Goal: Information Seeking & Learning: Learn about a topic

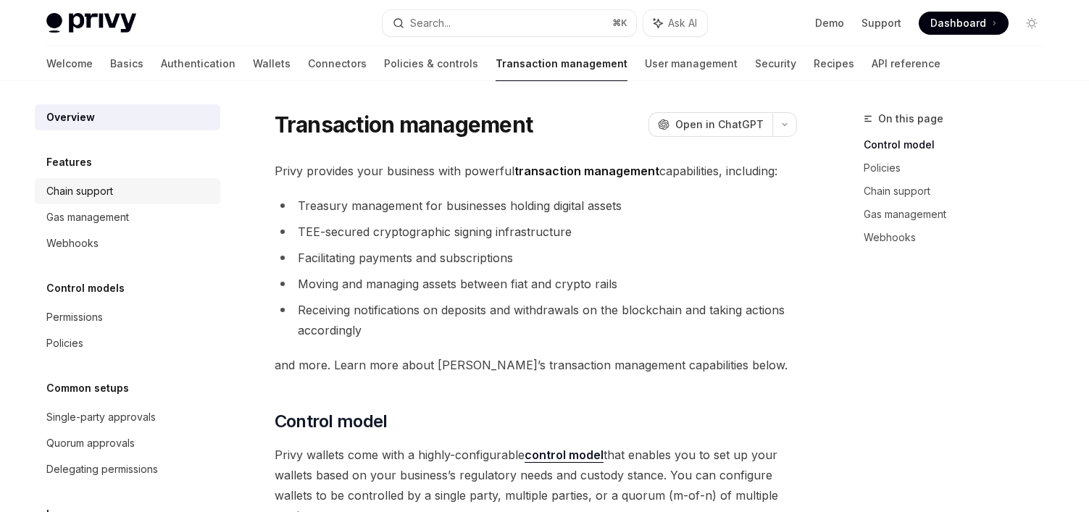
click at [89, 198] on div "Chain support" at bounding box center [79, 191] width 67 height 17
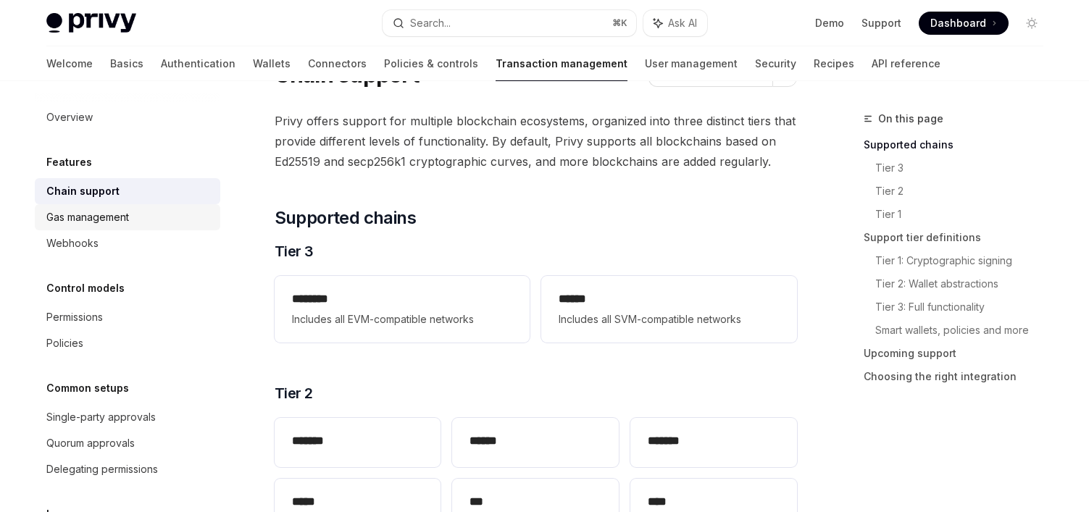
click at [145, 223] on div "Gas management" at bounding box center [128, 217] width 165 height 17
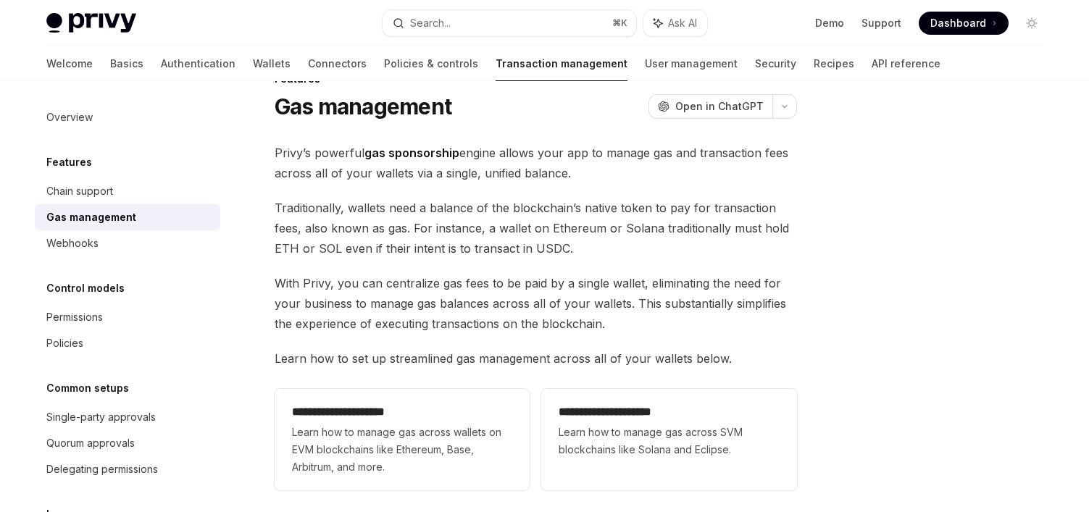
scroll to position [41, 0]
click at [195, 250] on div "Webhooks" at bounding box center [128, 243] width 165 height 17
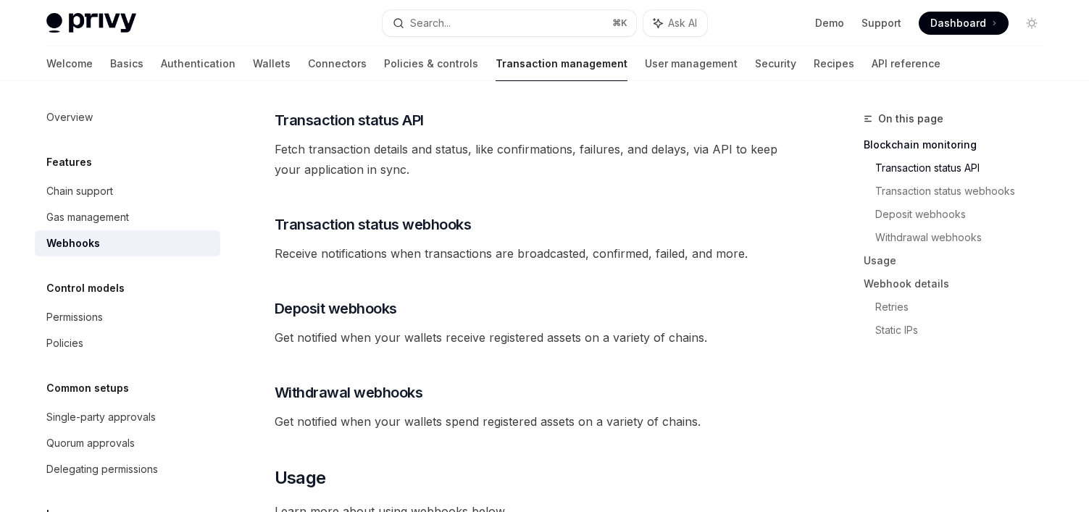
scroll to position [329, 0]
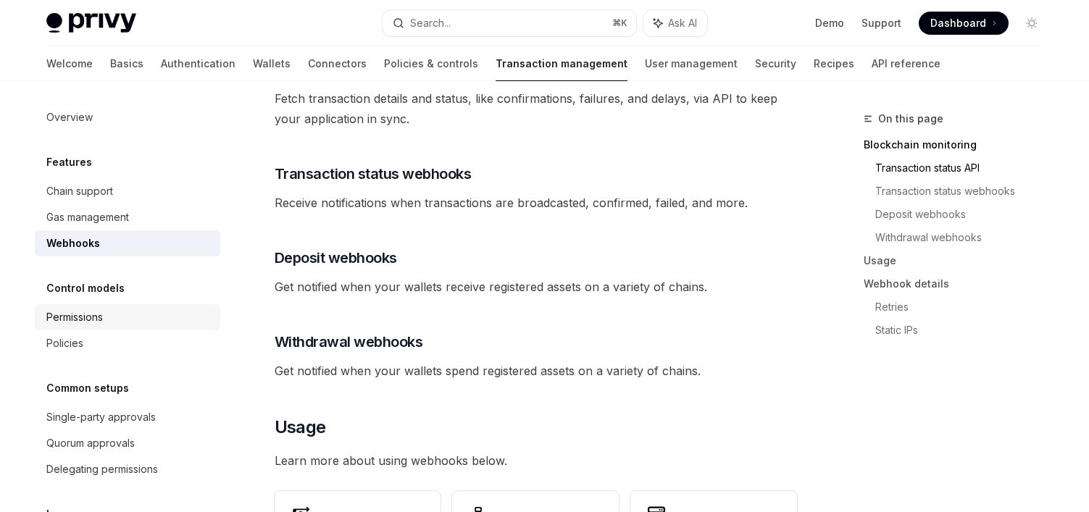
click at [186, 320] on div "Permissions" at bounding box center [128, 317] width 165 height 17
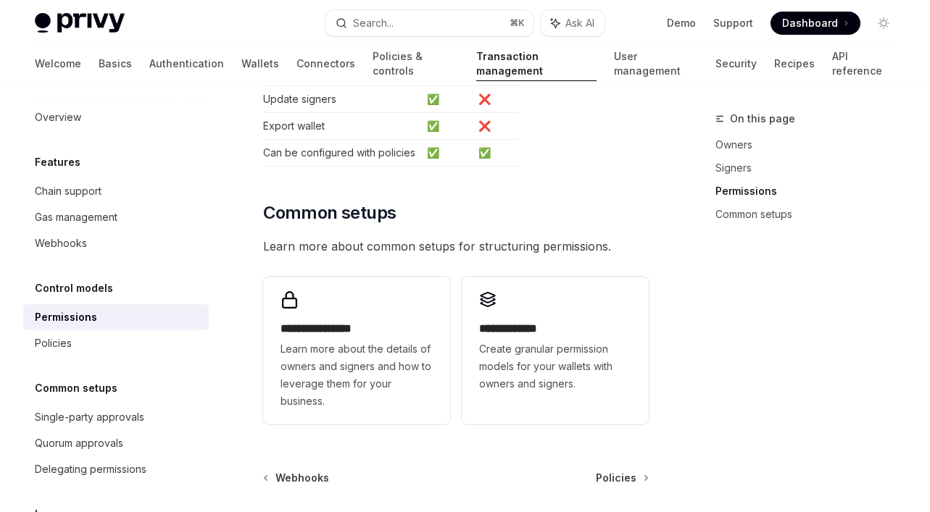
scroll to position [1205, 0]
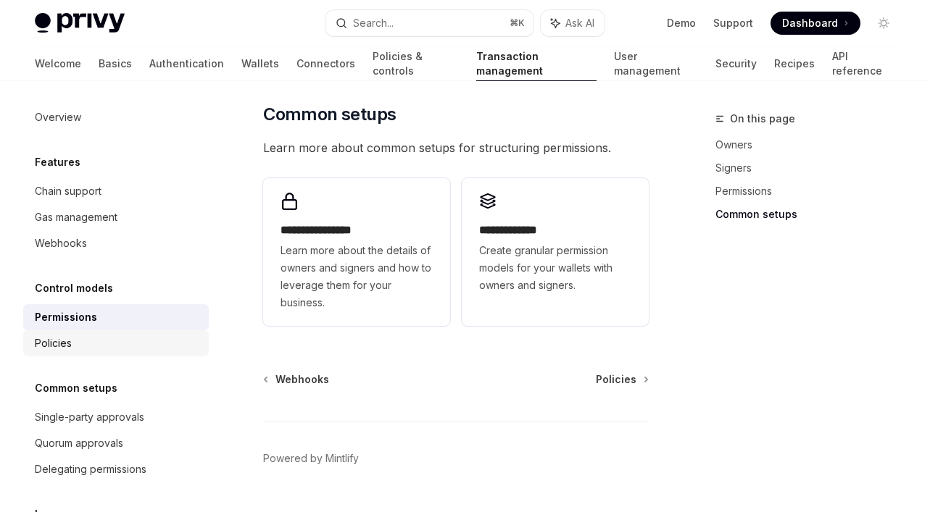
click at [107, 343] on div "Policies" at bounding box center [117, 343] width 165 height 17
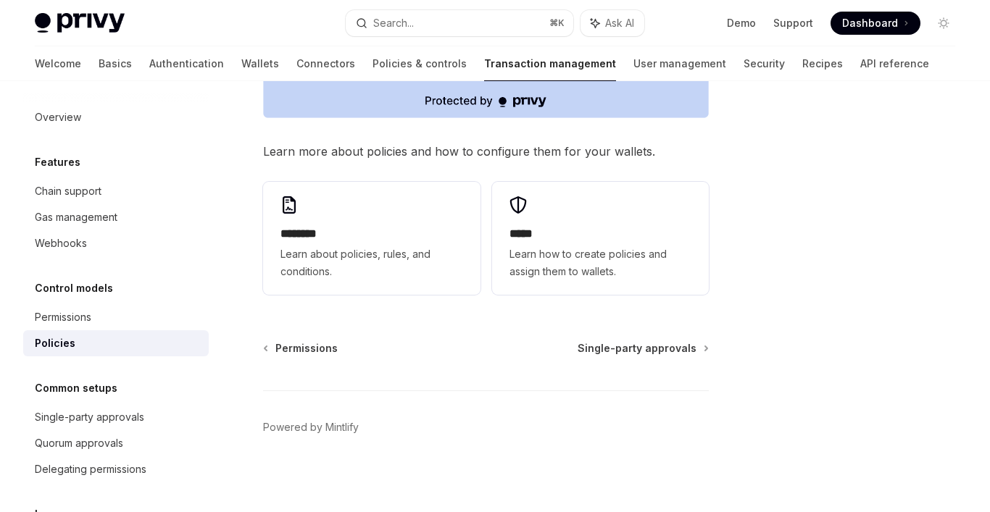
scroll to position [745, 0]
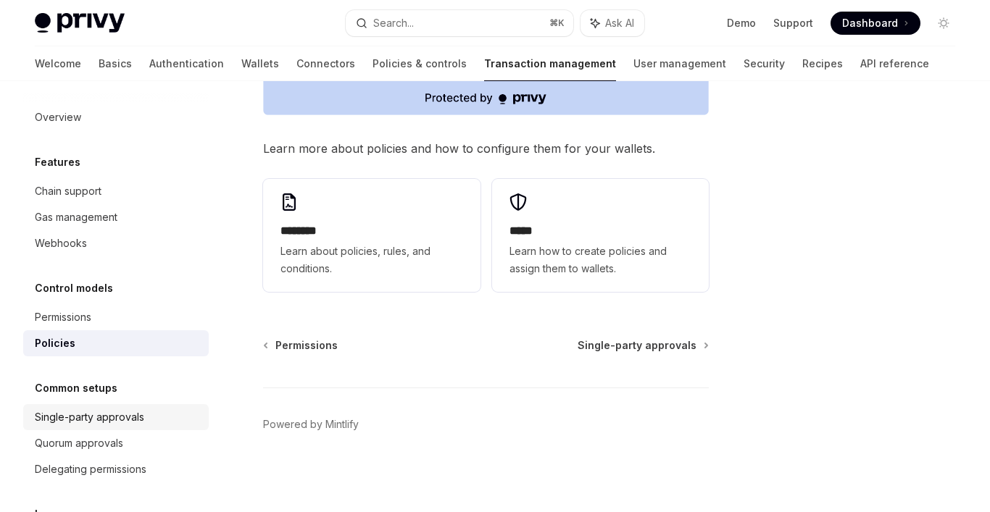
click at [145, 413] on div "Single-party approvals" at bounding box center [117, 417] width 165 height 17
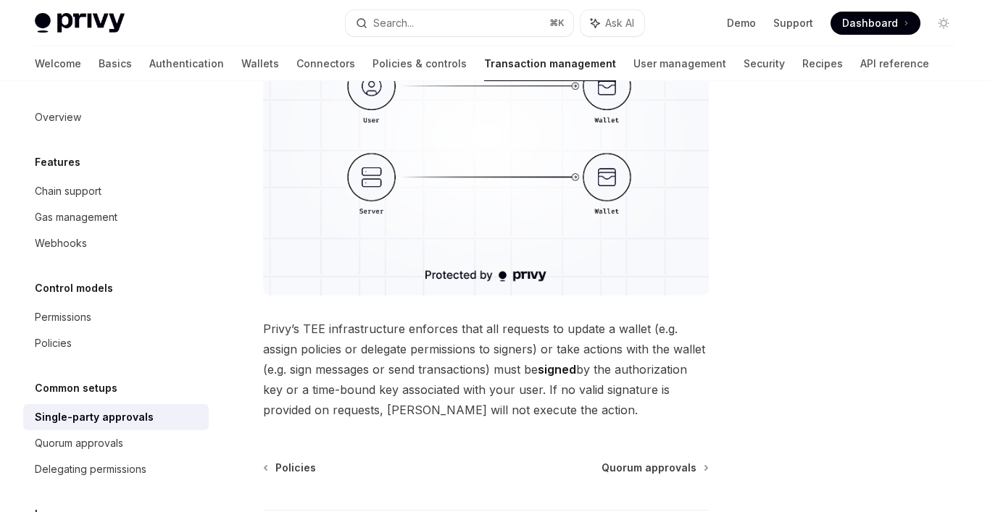
scroll to position [336, 0]
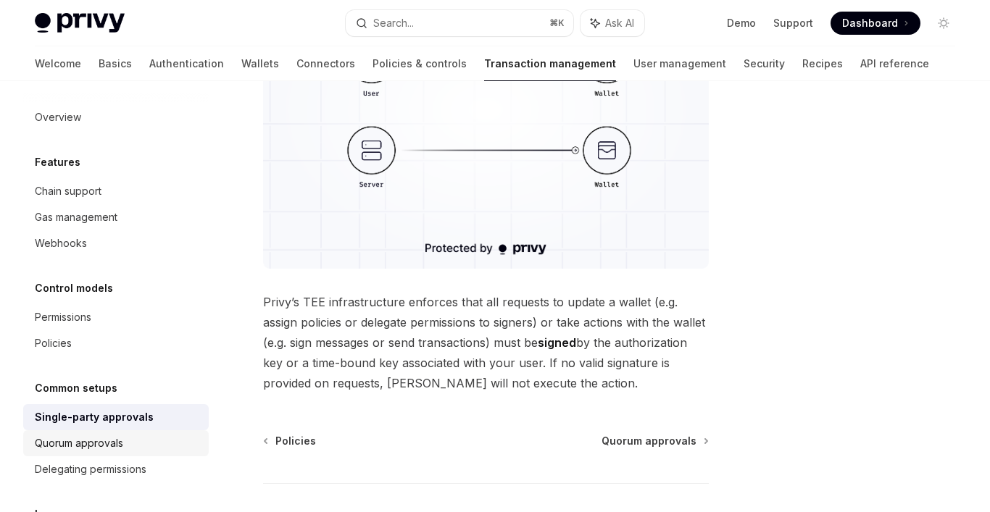
click at [184, 443] on div "Quorum approvals" at bounding box center [117, 443] width 165 height 17
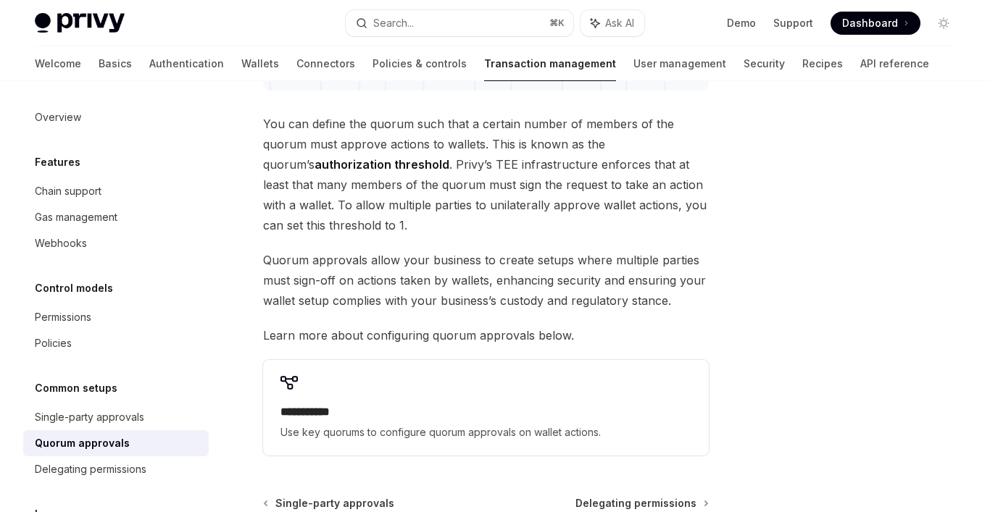
scroll to position [526, 0]
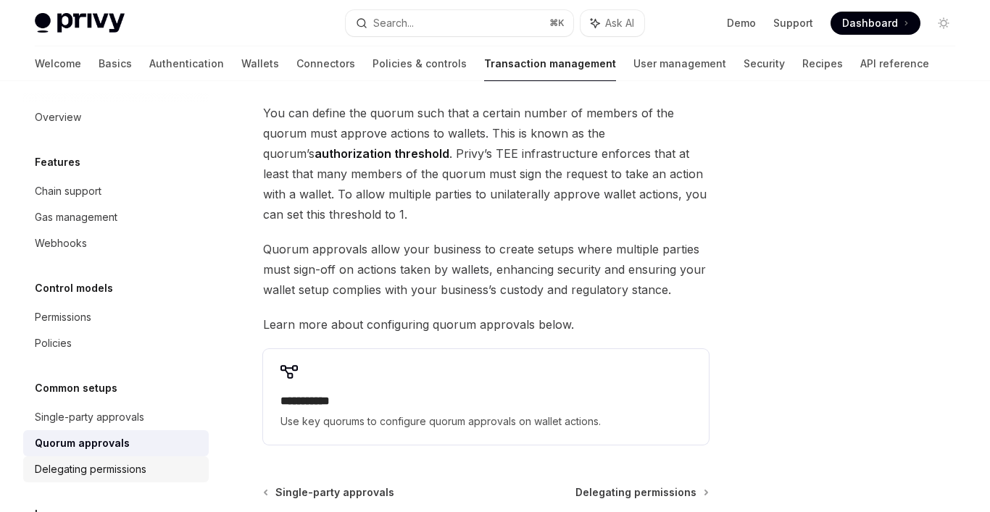
click at [170, 464] on div "Delegating permissions" at bounding box center [117, 469] width 165 height 17
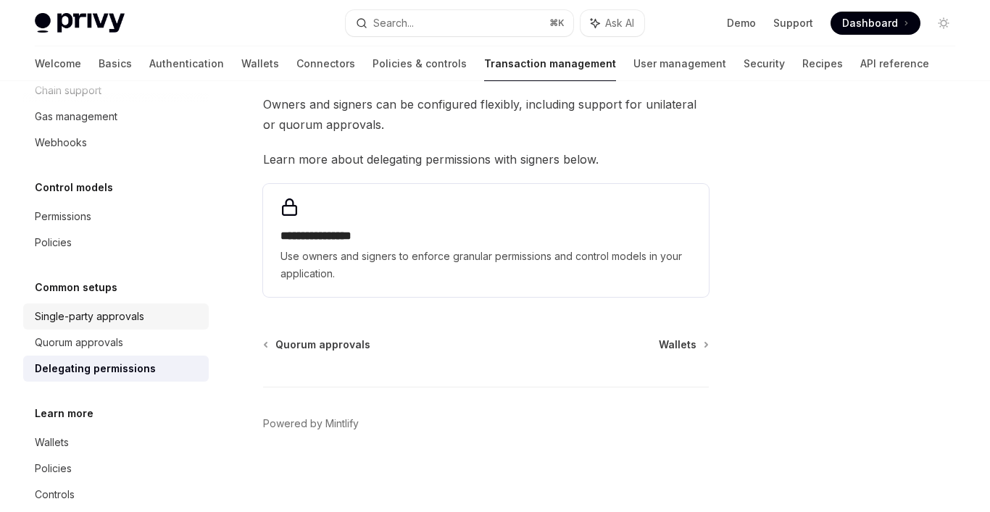
scroll to position [125, 0]
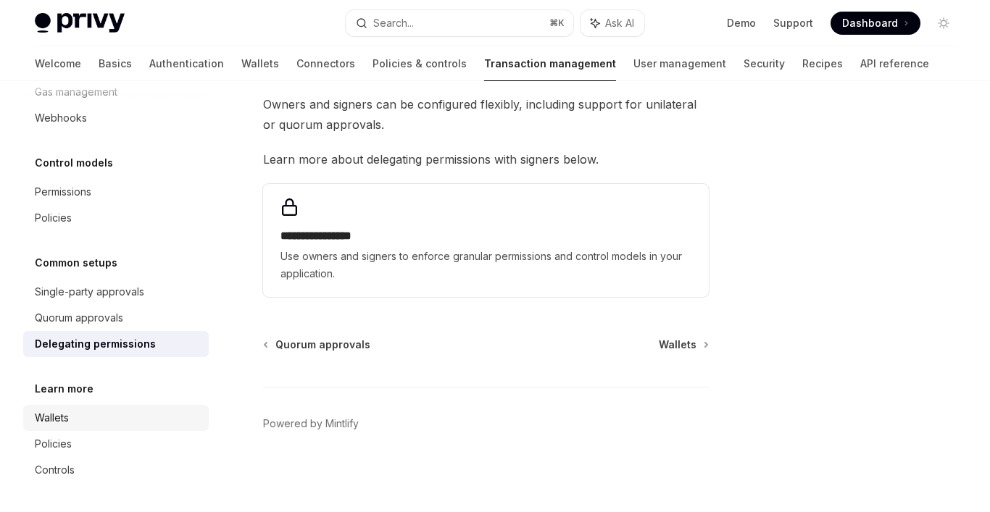
click at [152, 421] on div "Wallets" at bounding box center [117, 418] width 165 height 17
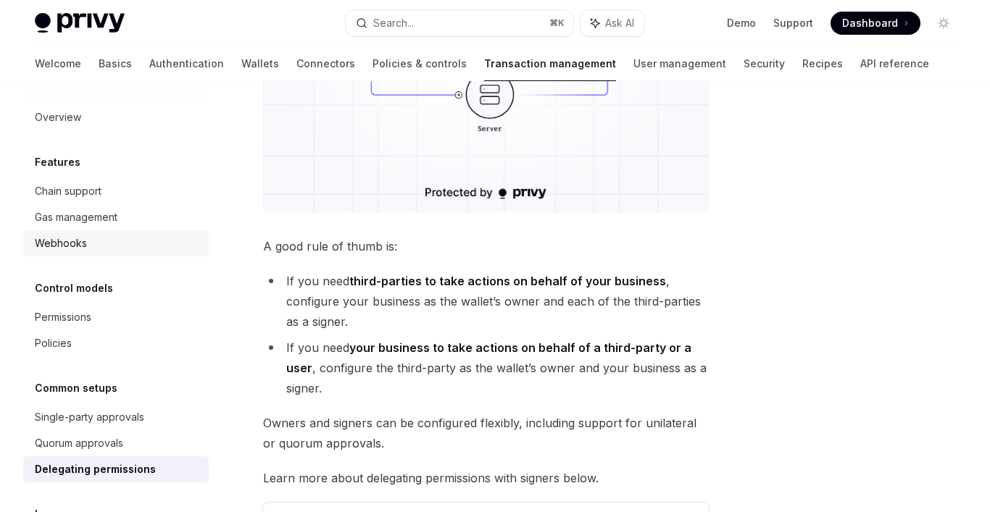
scroll to position [413, 0]
click at [72, 416] on div "Single-party approvals" at bounding box center [89, 417] width 109 height 17
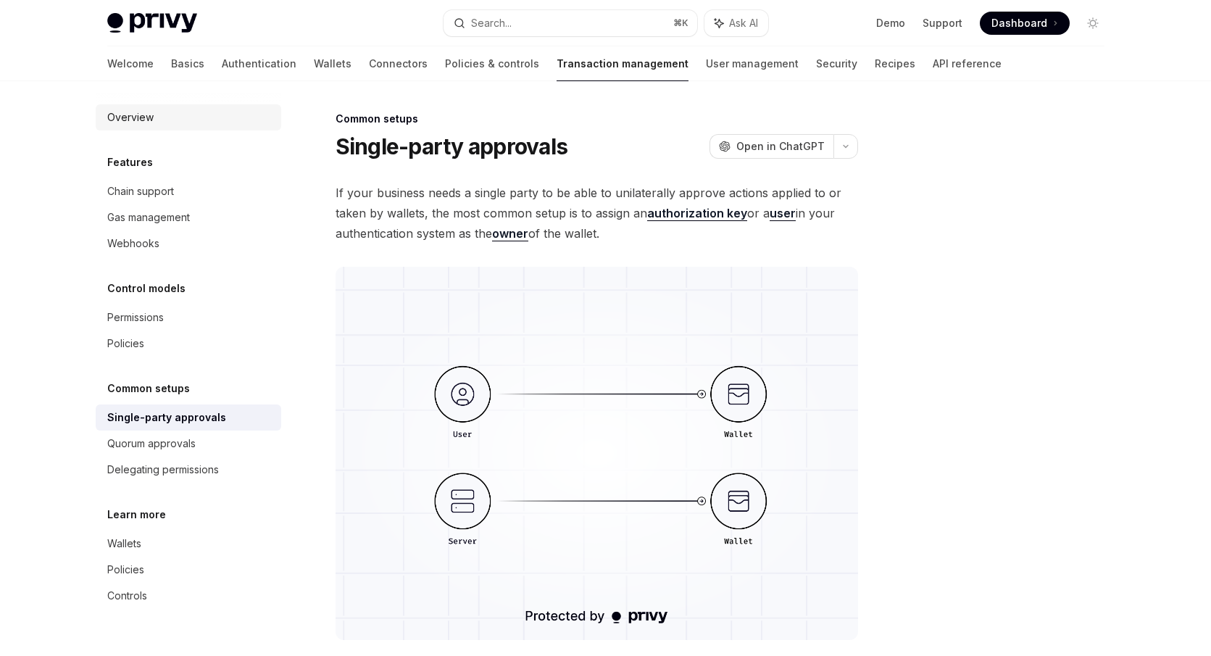
click at [150, 119] on div "Overview" at bounding box center [130, 117] width 46 height 17
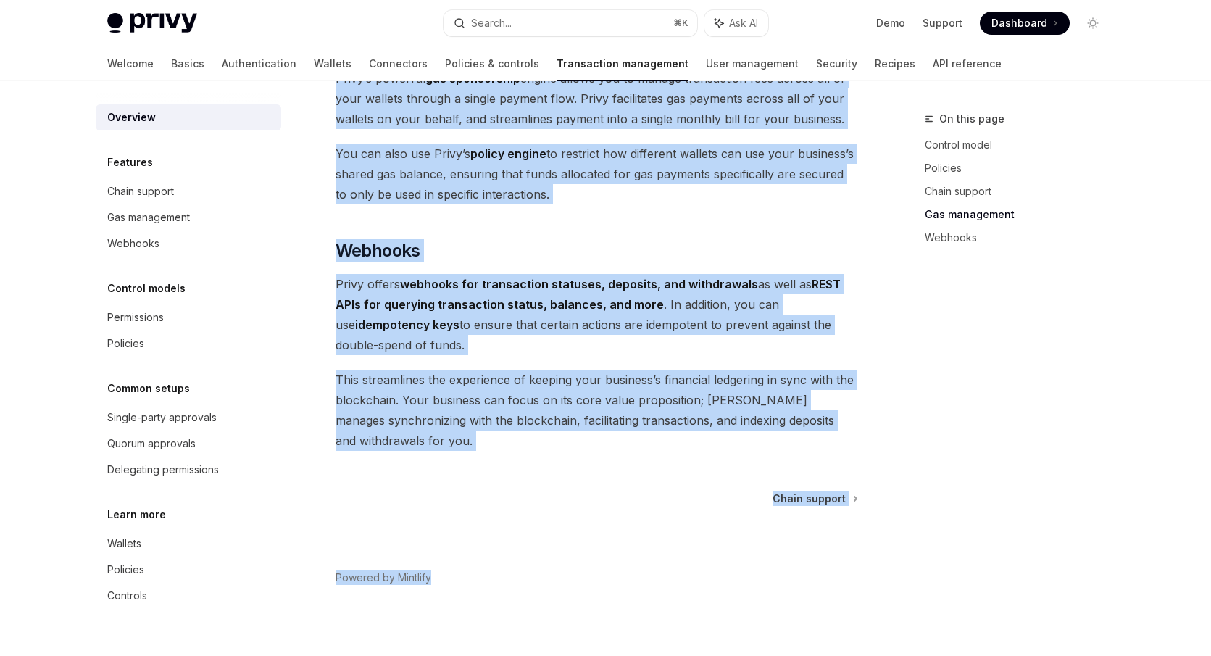
scroll to position [1300, 0]
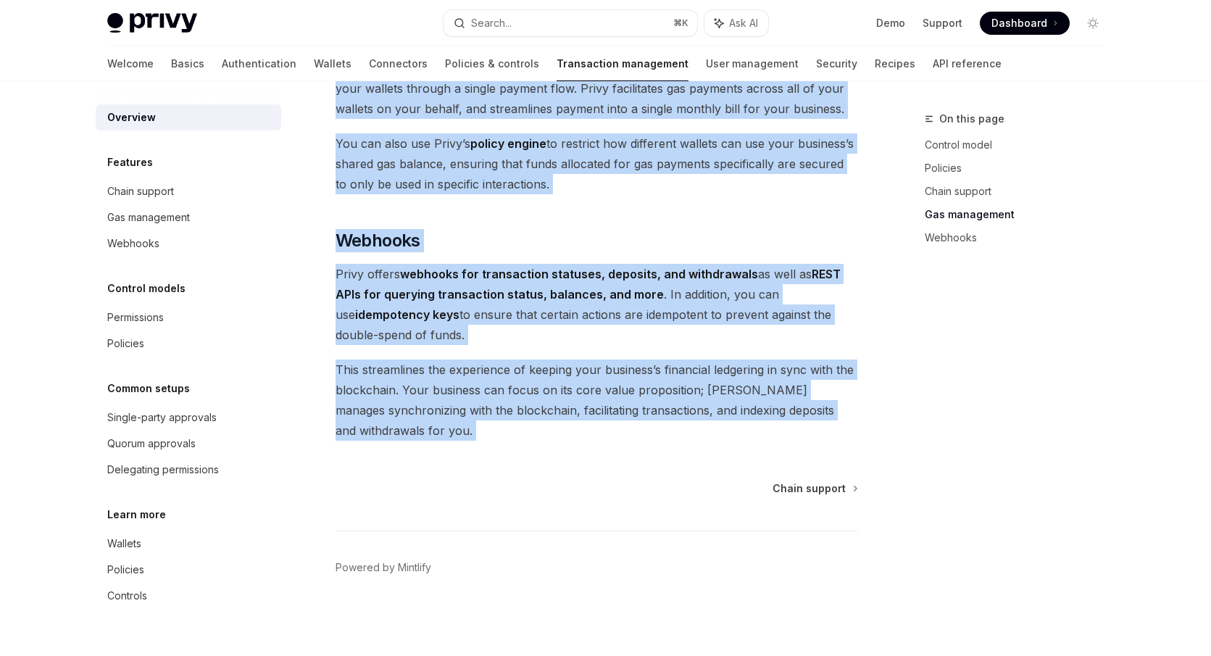
drag, startPoint x: 336, startPoint y: 173, endPoint x: 520, endPoint y: 462, distance: 342.6
copy div "Privy provides your business with powerful transaction management capabilities,…"
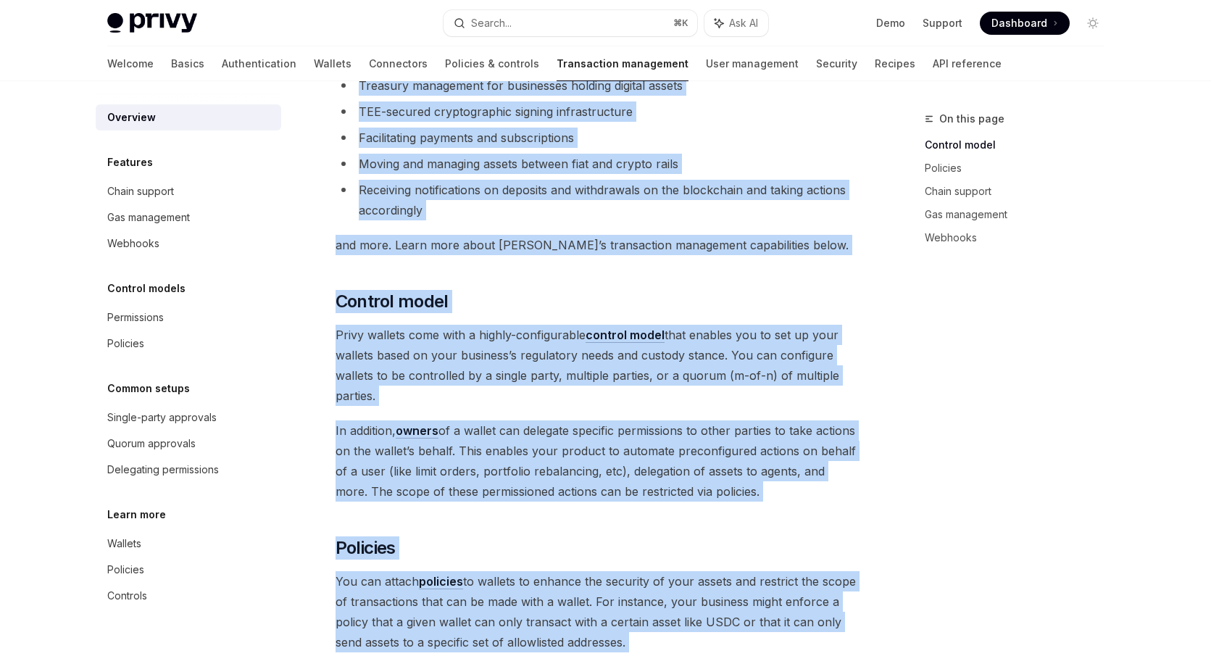
scroll to position [122, 0]
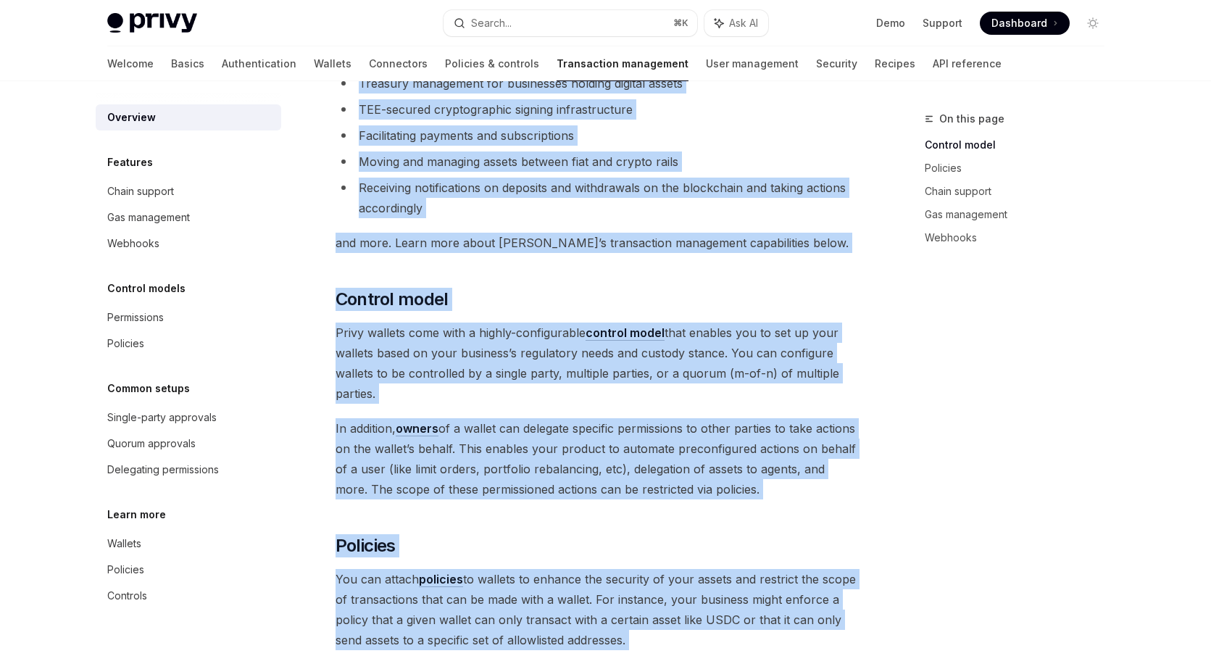
click at [709, 496] on span "In addition, owners of a wallet can delegate specific permissions to other part…" at bounding box center [597, 458] width 523 height 81
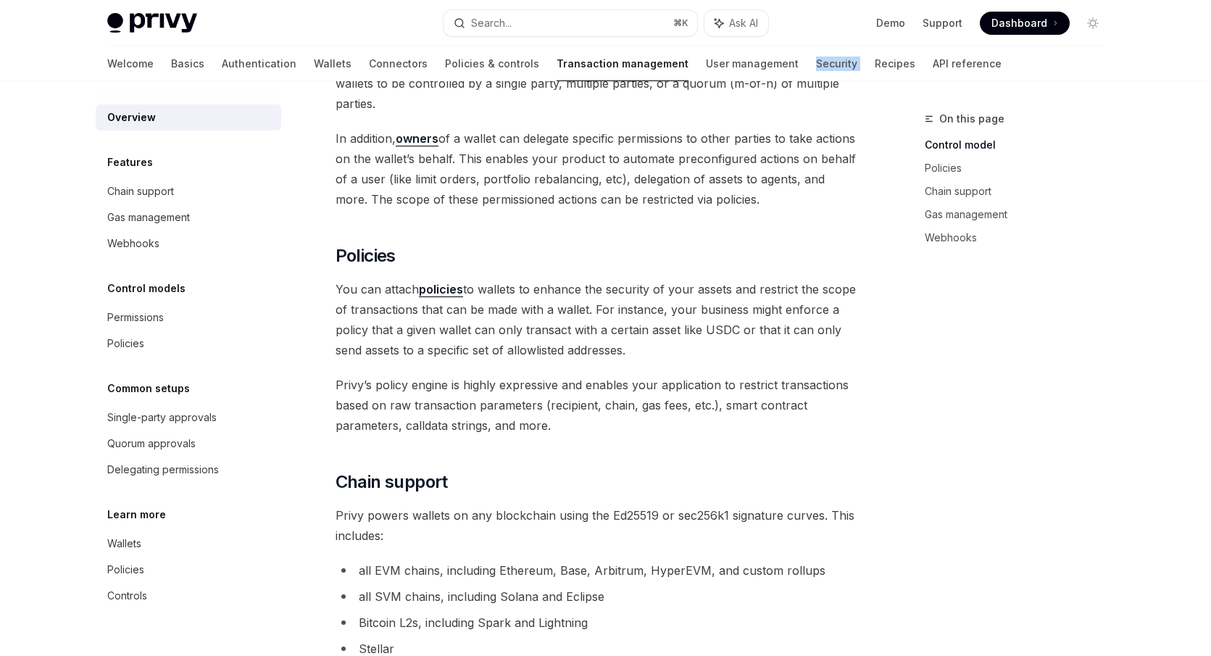
scroll to position [0, 0]
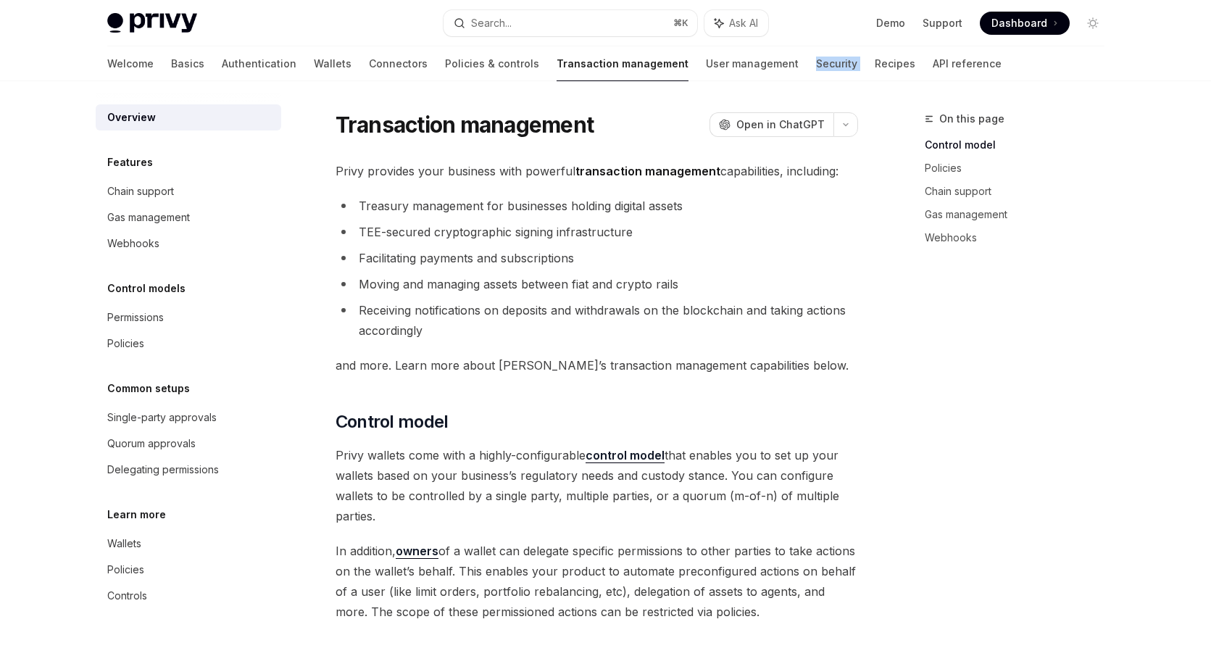
click at [258, 119] on div "Overview" at bounding box center [189, 117] width 165 height 17
type textarea "*"
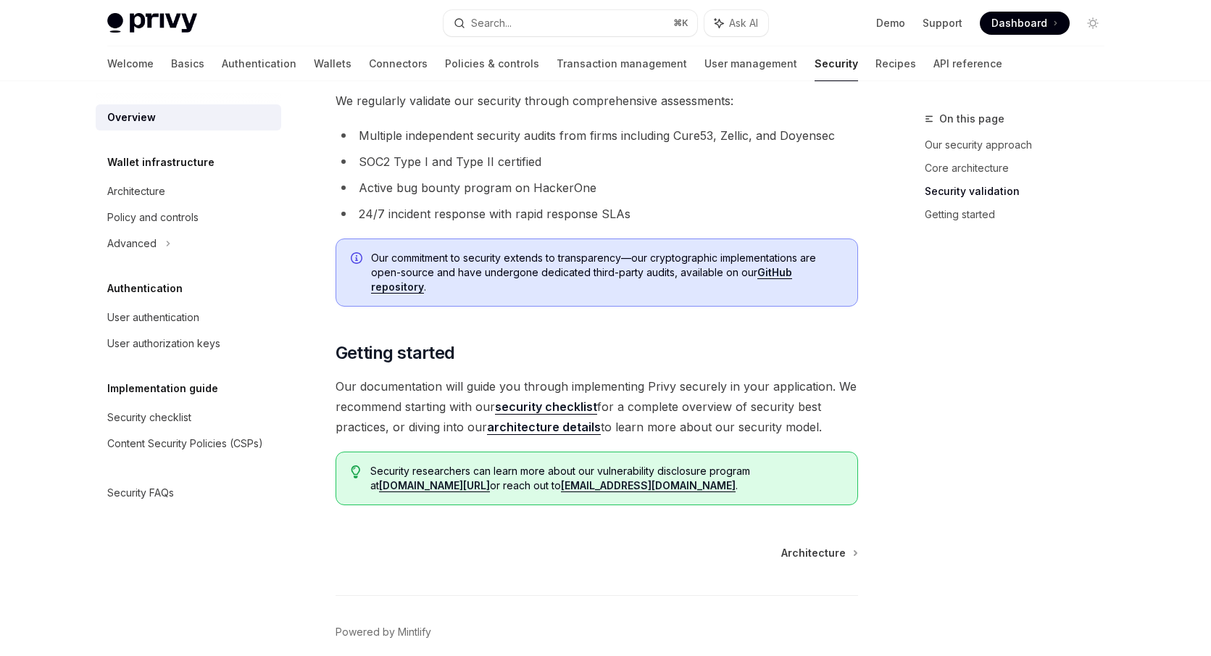
scroll to position [958, 0]
click at [590, 423] on link "architecture details" at bounding box center [544, 425] width 114 height 15
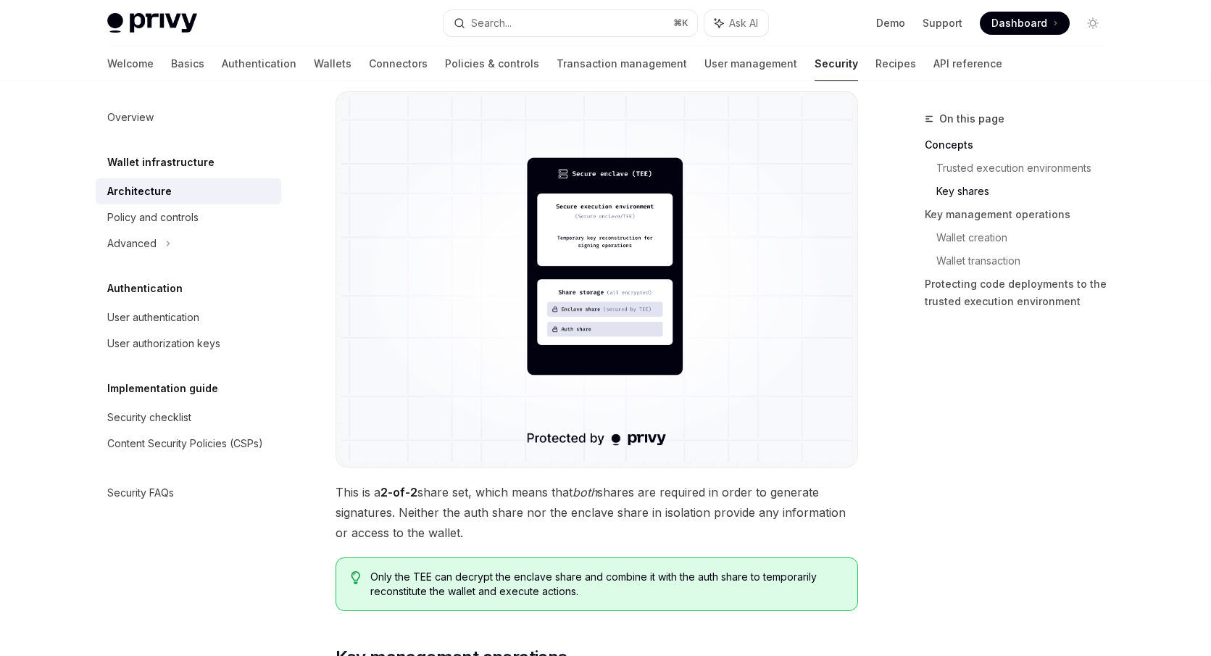
scroll to position [1199, 0]
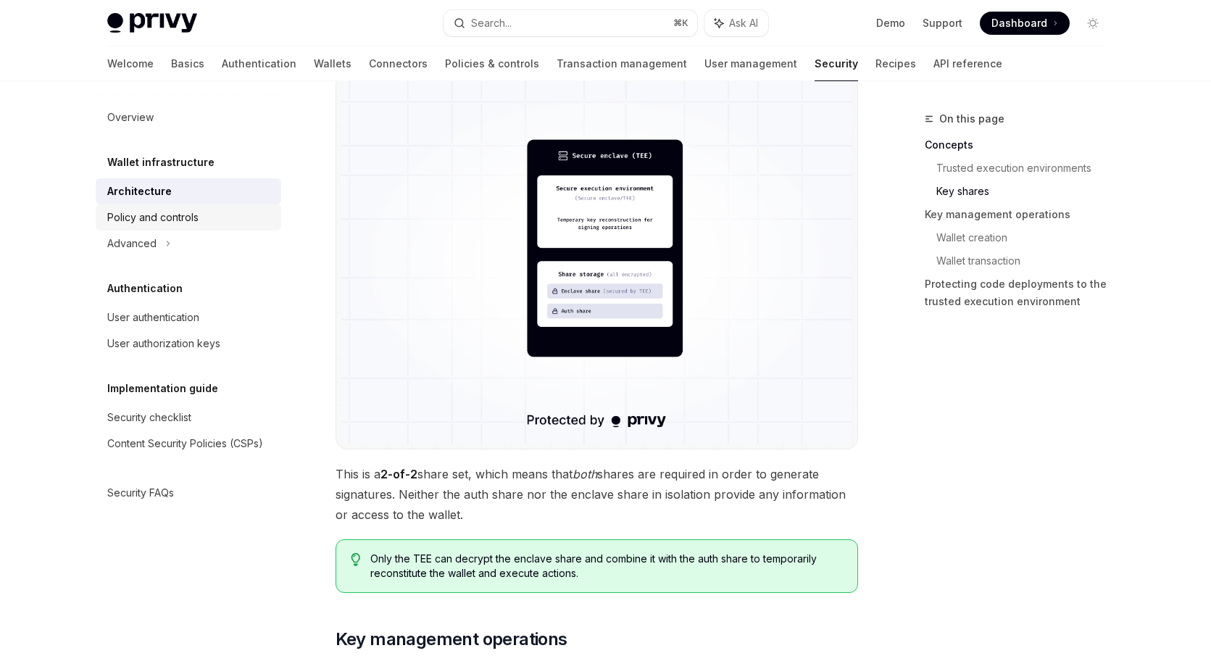
click at [232, 221] on div "Policy and controls" at bounding box center [189, 217] width 165 height 17
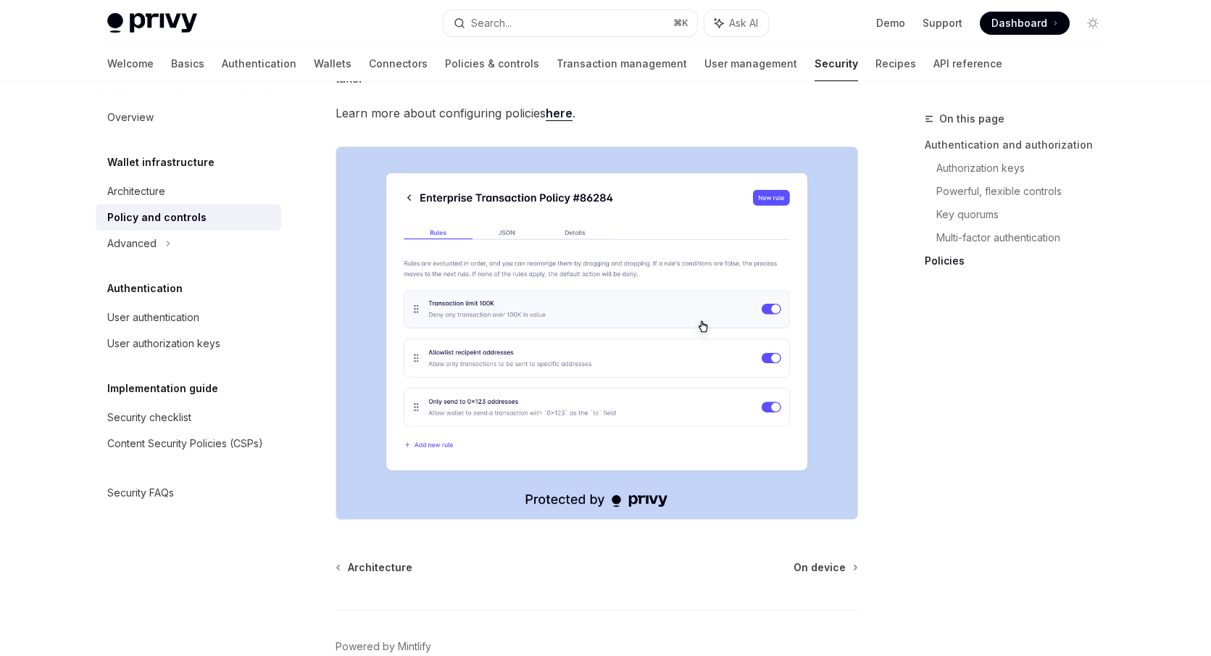
scroll to position [1817, 0]
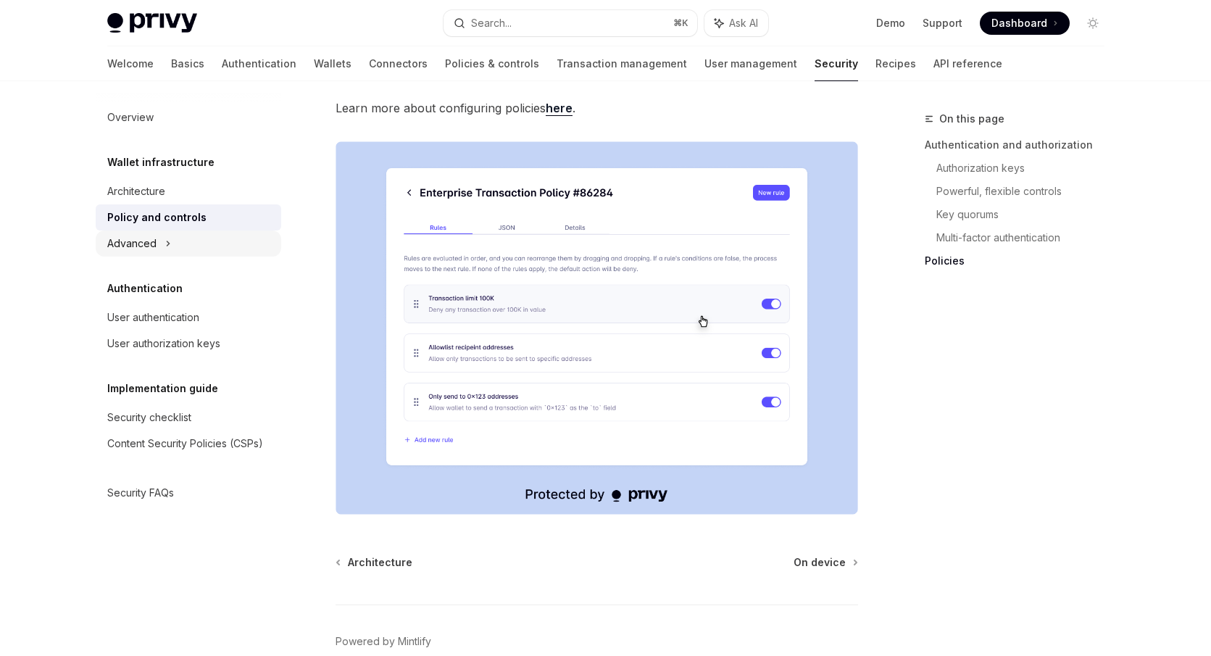
click at [170, 245] on div "Advanced" at bounding box center [189, 243] width 186 height 26
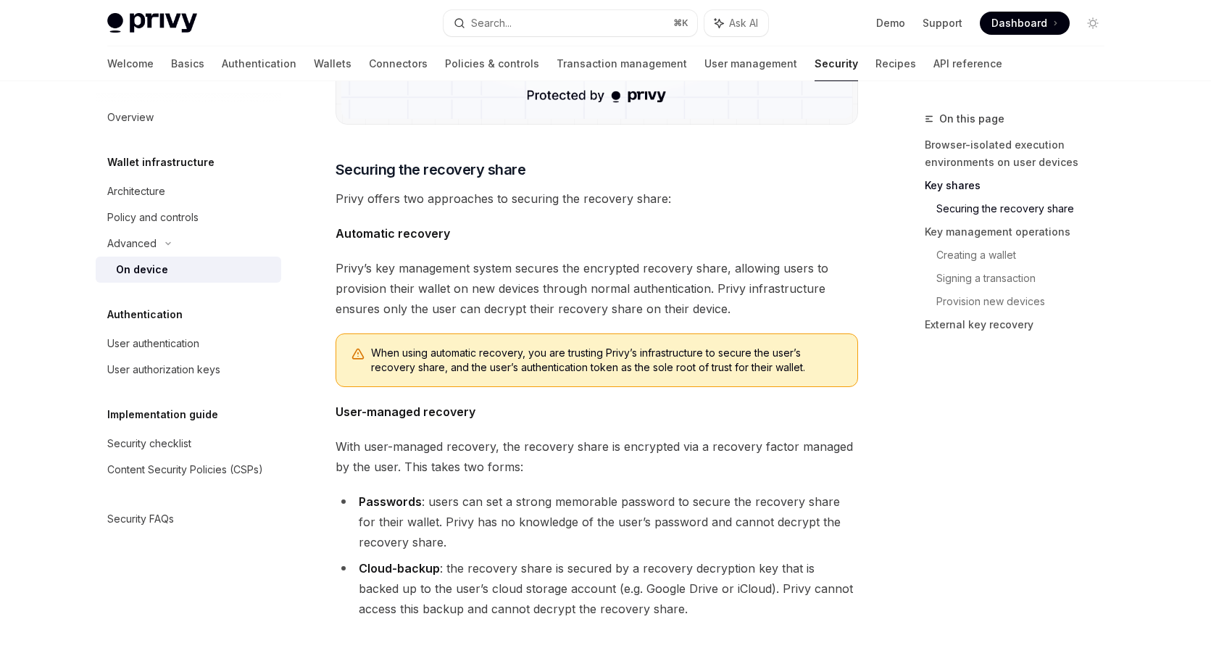
scroll to position [1743, 0]
click at [206, 350] on div "User authentication" at bounding box center [189, 343] width 165 height 17
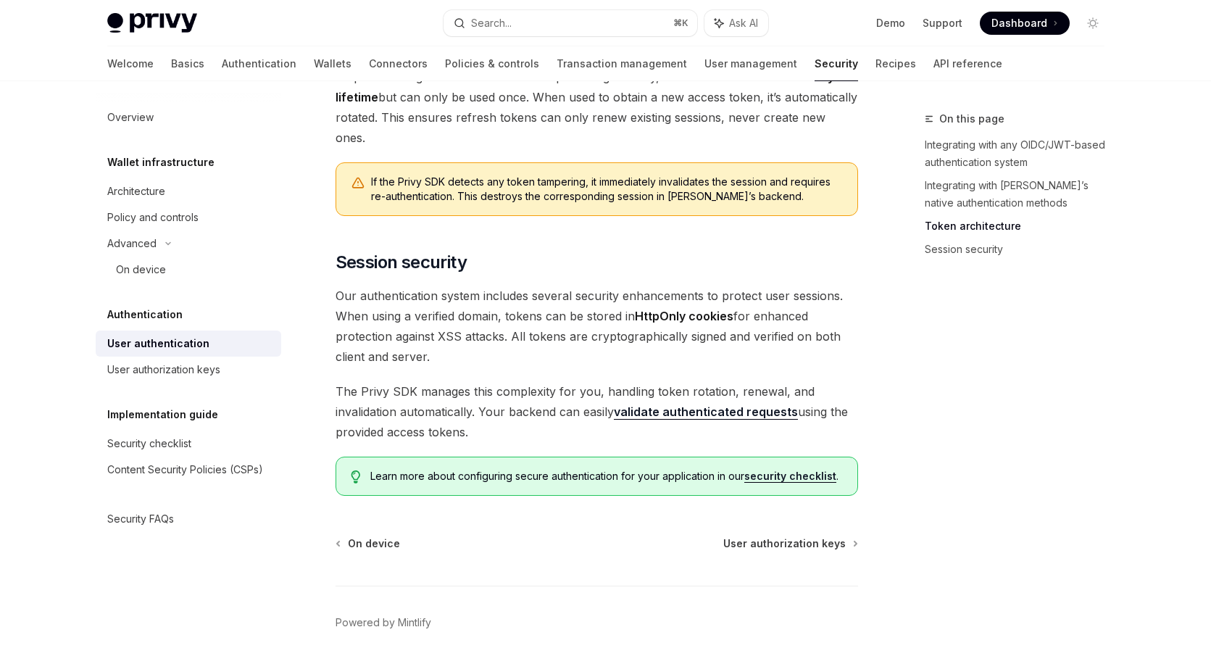
scroll to position [1142, 0]
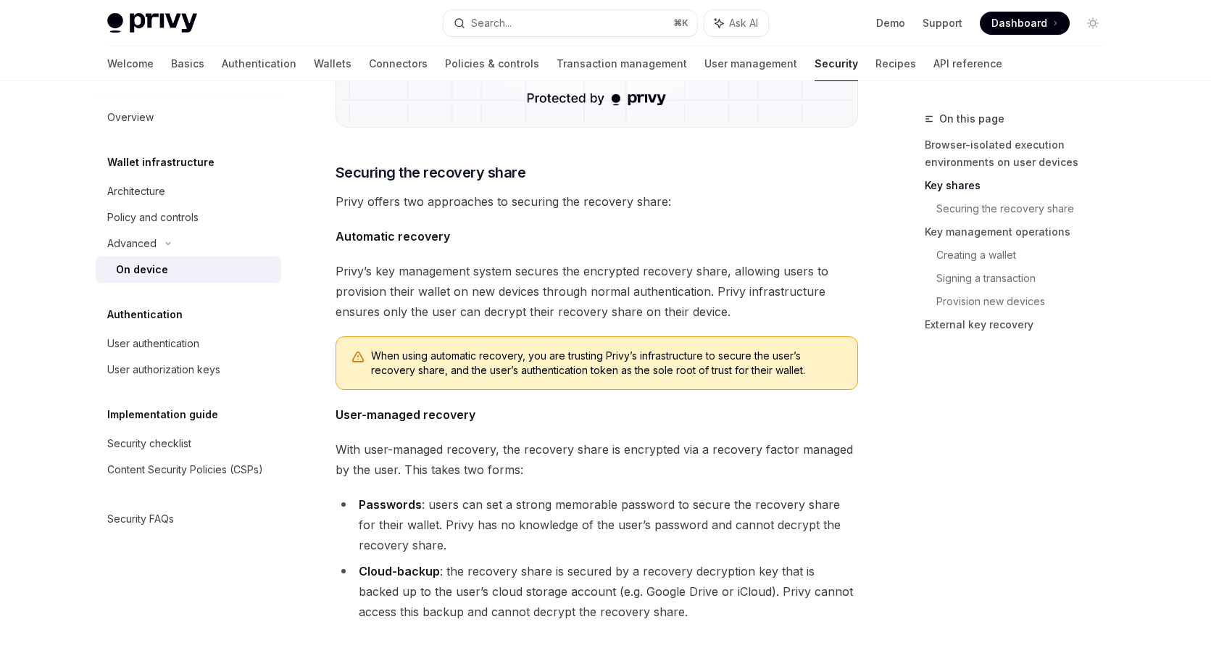
scroll to position [1743, 0]
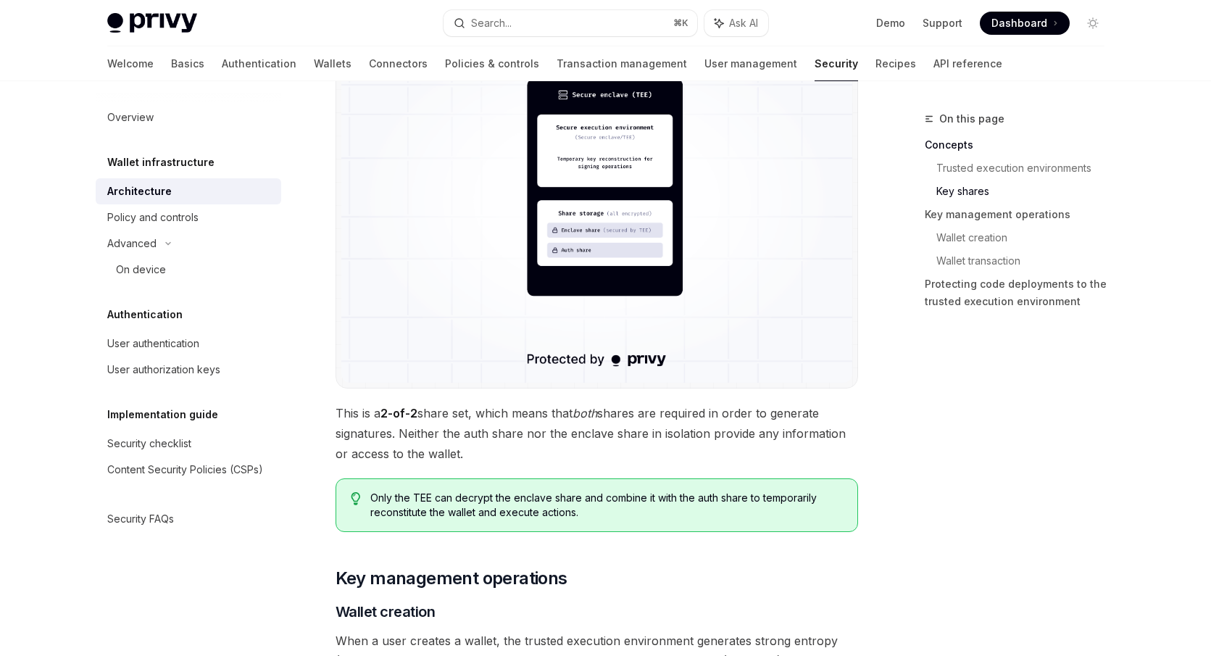
scroll to position [1199, 0]
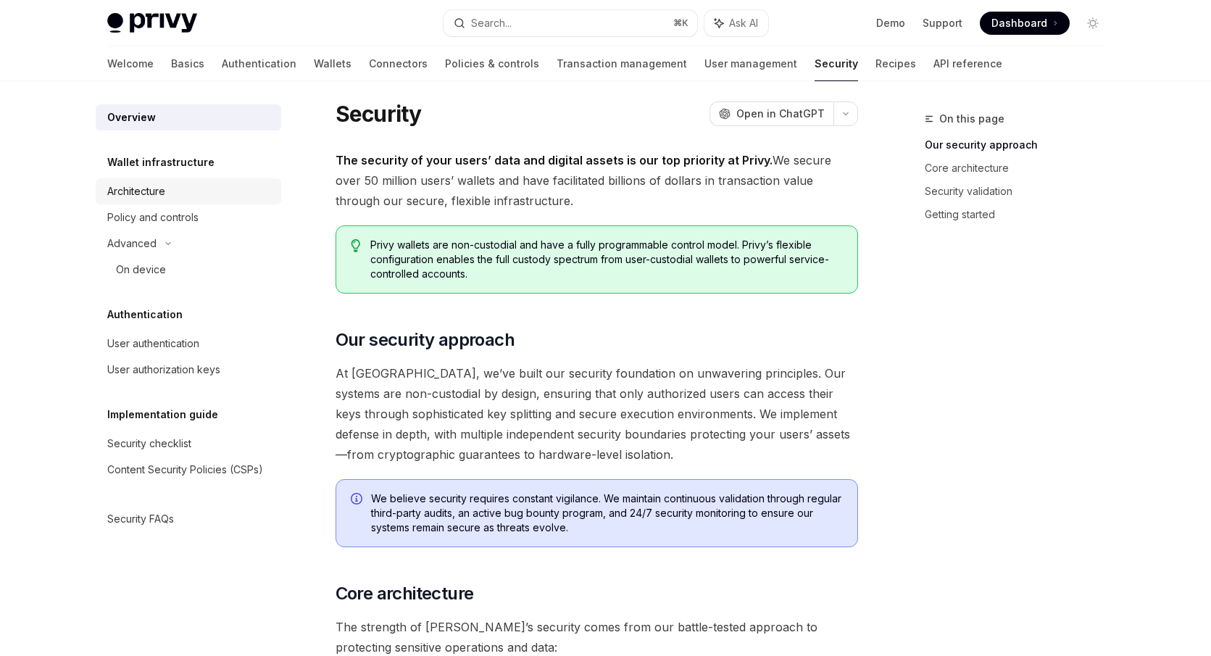
scroll to position [4, 0]
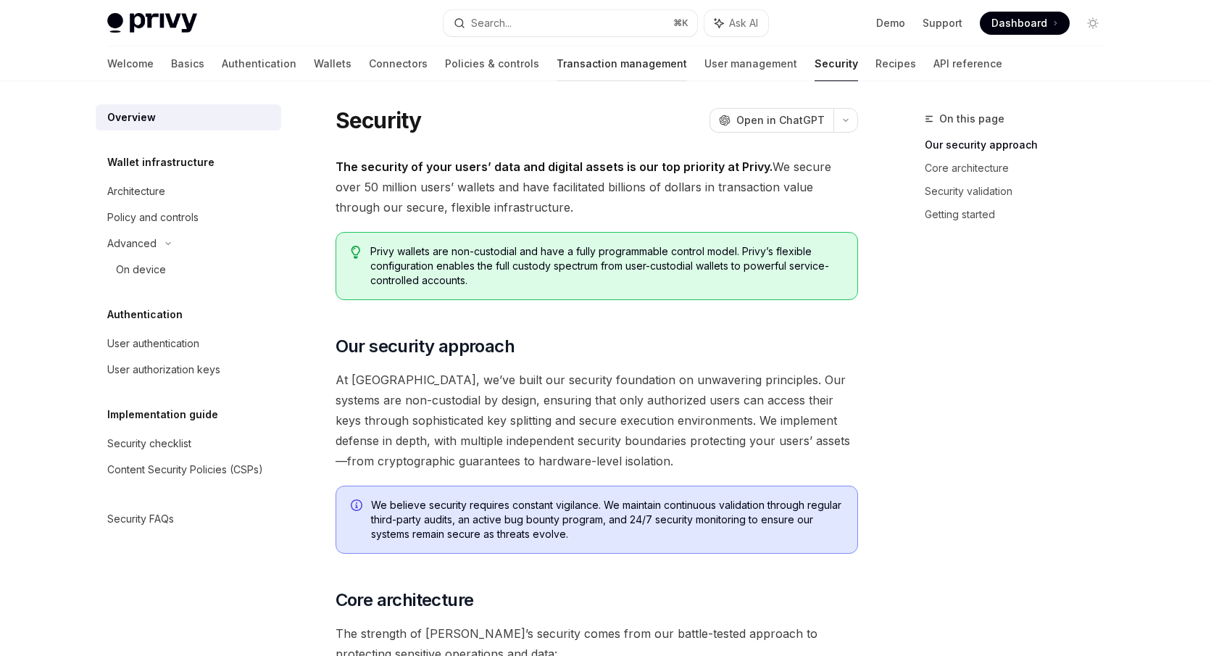
click at [578, 68] on link "Transaction management" at bounding box center [622, 63] width 130 height 35
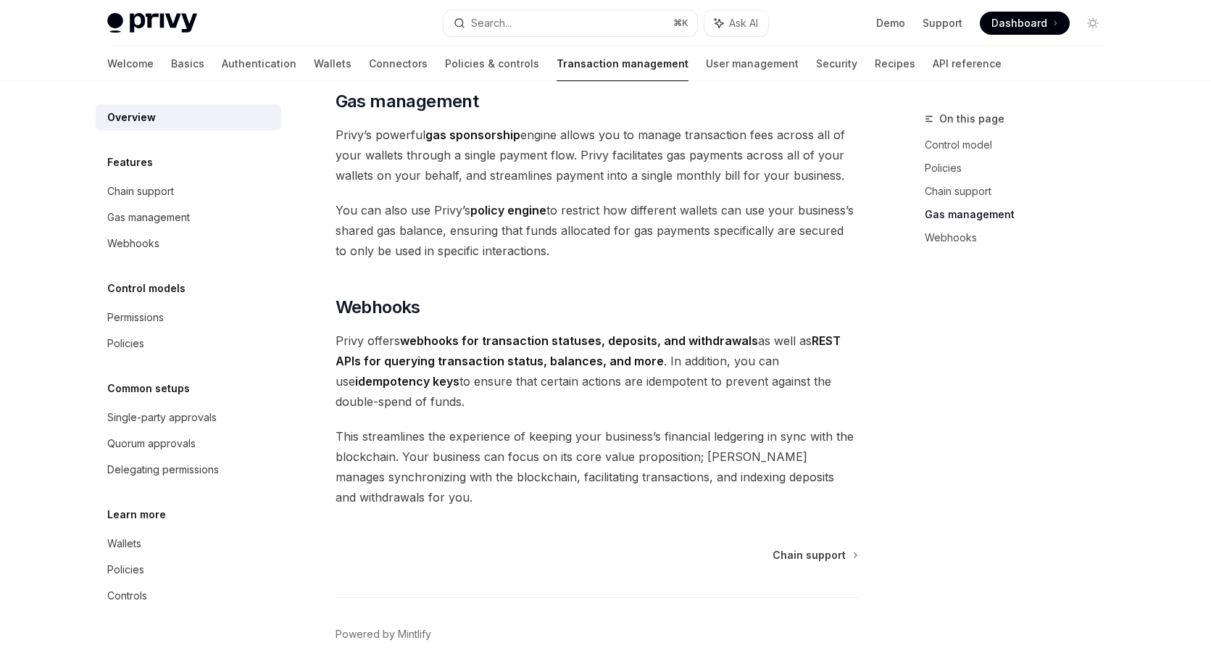
scroll to position [1235, 0]
click at [181, 411] on div "Single-party approvals" at bounding box center [161, 417] width 109 height 17
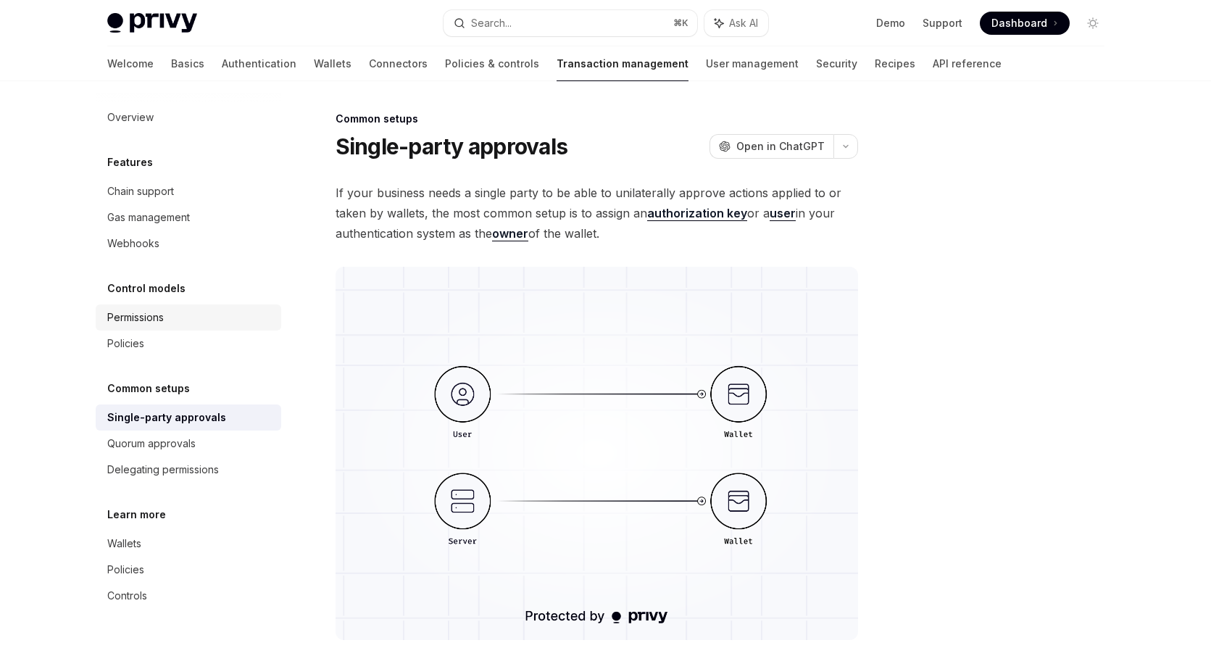
click at [138, 323] on div "Permissions" at bounding box center [135, 317] width 57 height 17
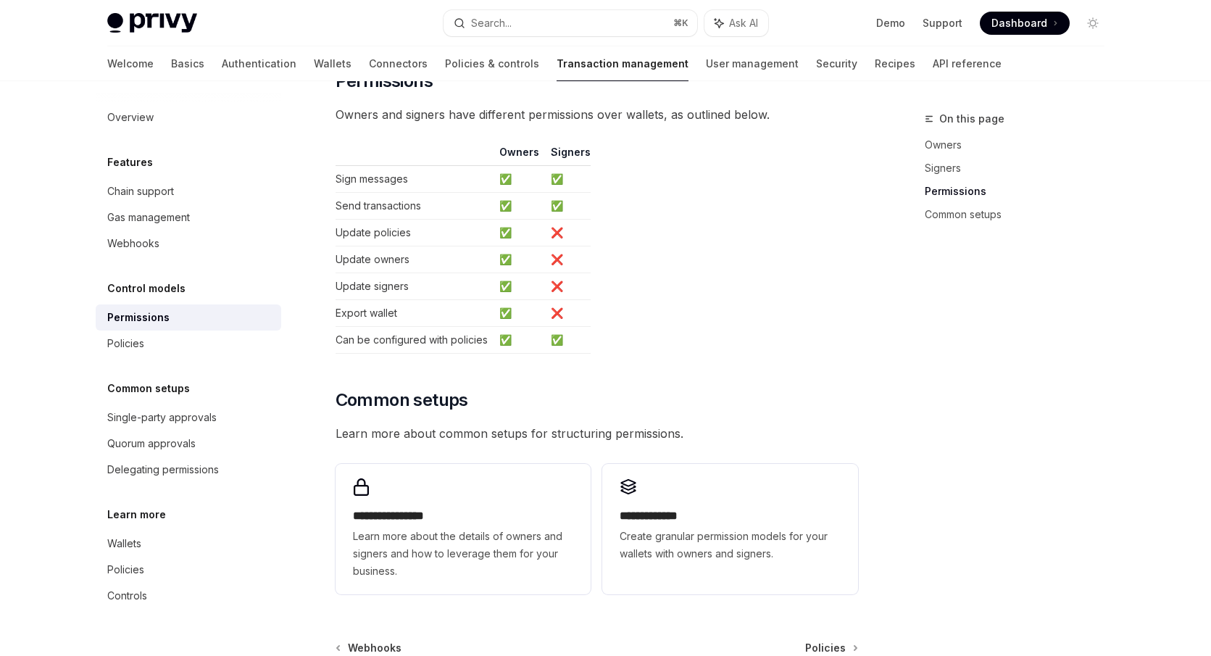
scroll to position [936, 0]
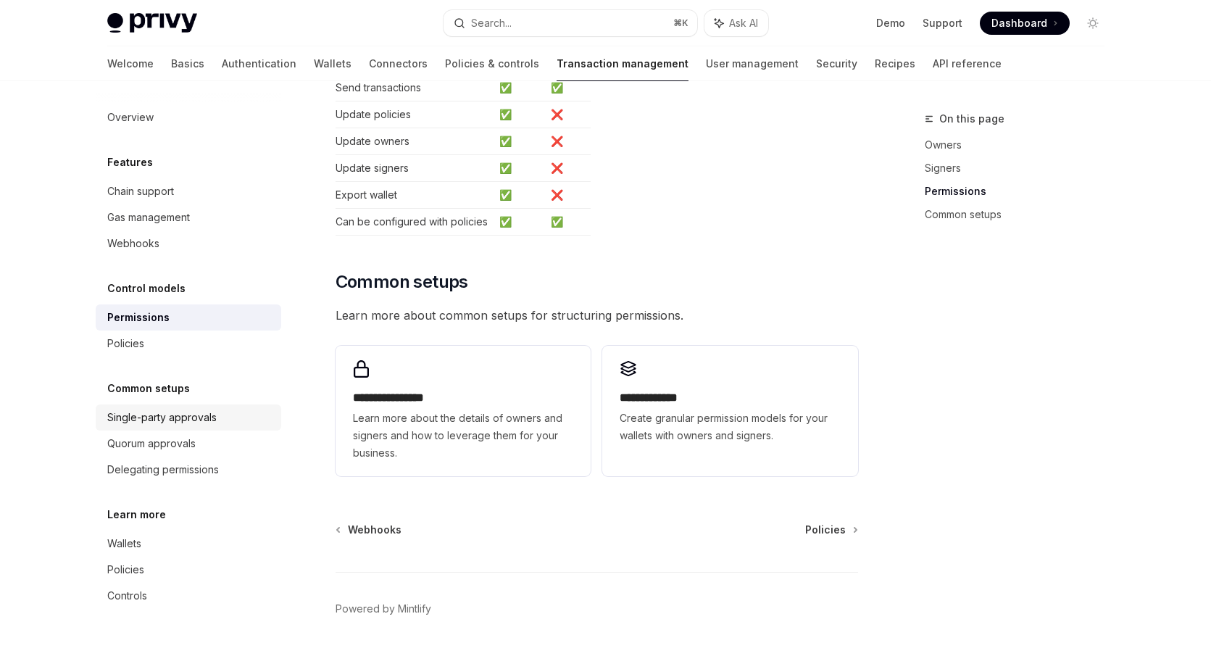
click at [208, 419] on div "Single-party approvals" at bounding box center [161, 417] width 109 height 17
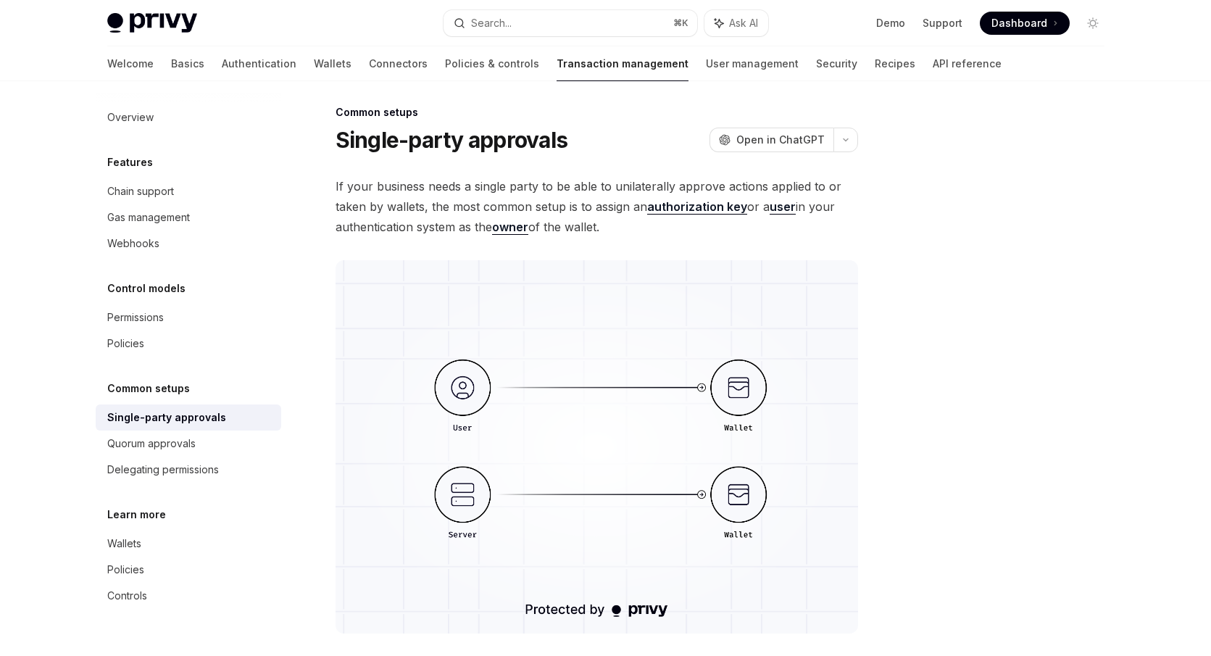
scroll to position [12, 0]
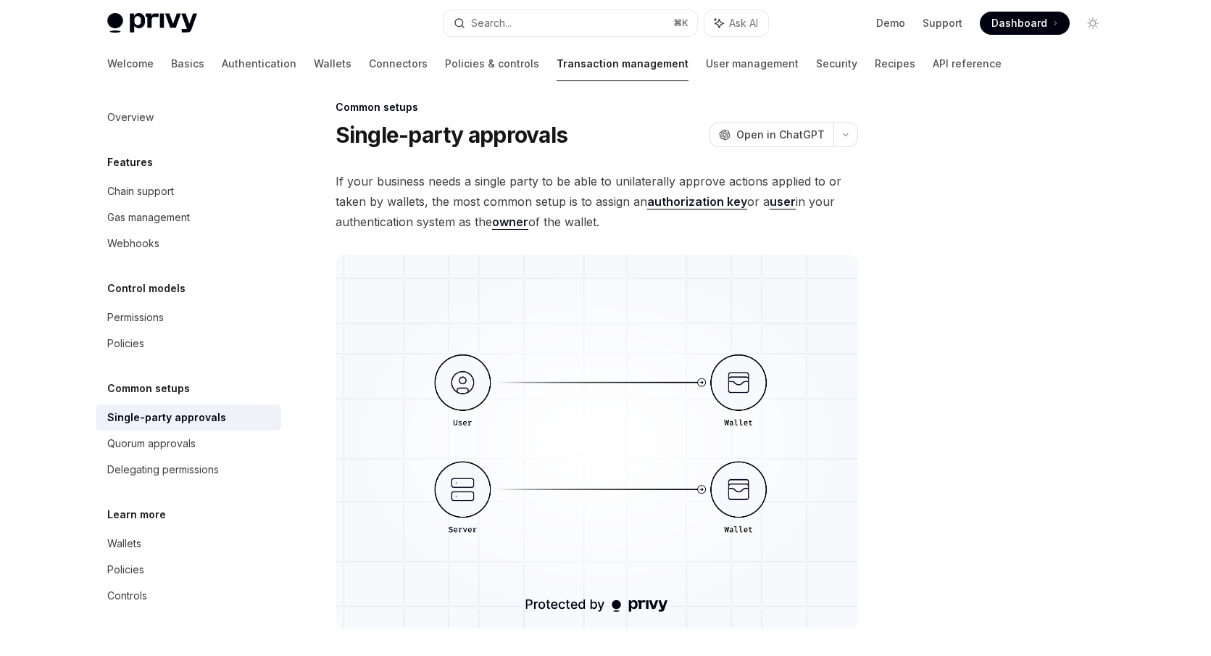
type textarea "*"
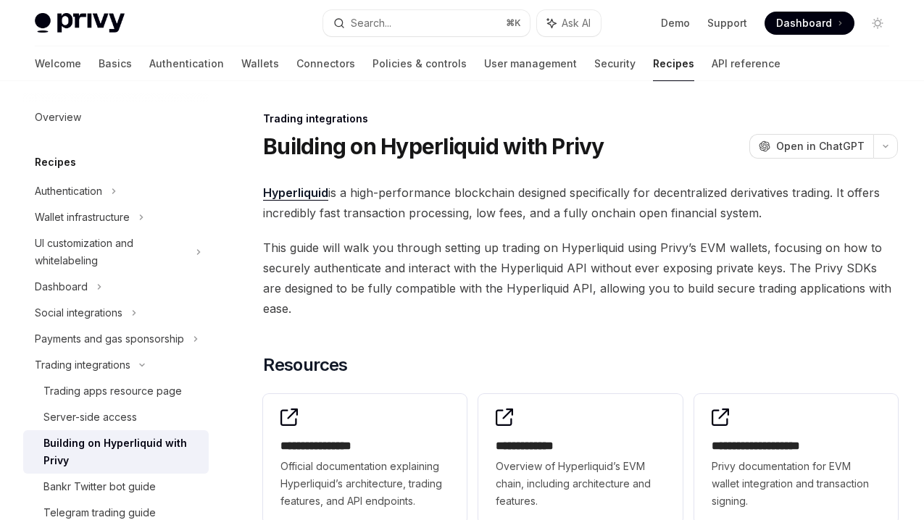
scroll to position [81, 0]
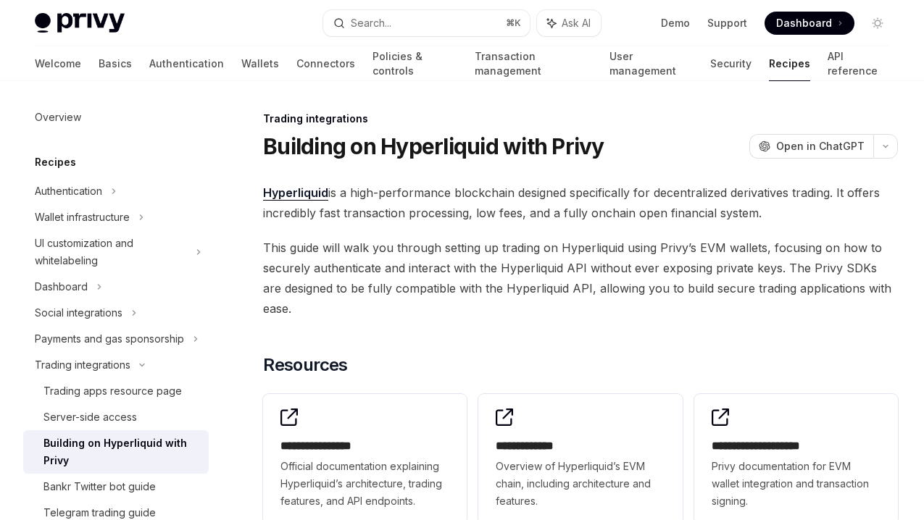
scroll to position [81, 0]
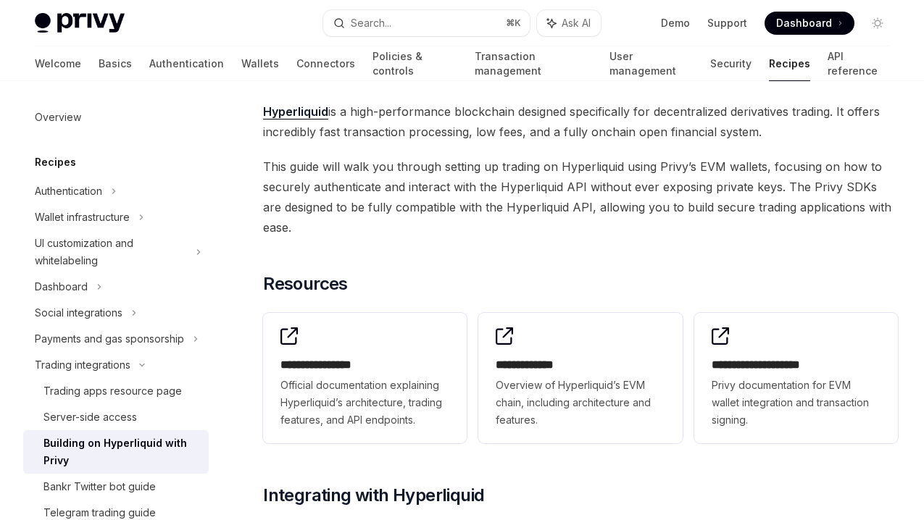
click at [475, 52] on link "Transaction management" at bounding box center [533, 63] width 117 height 35
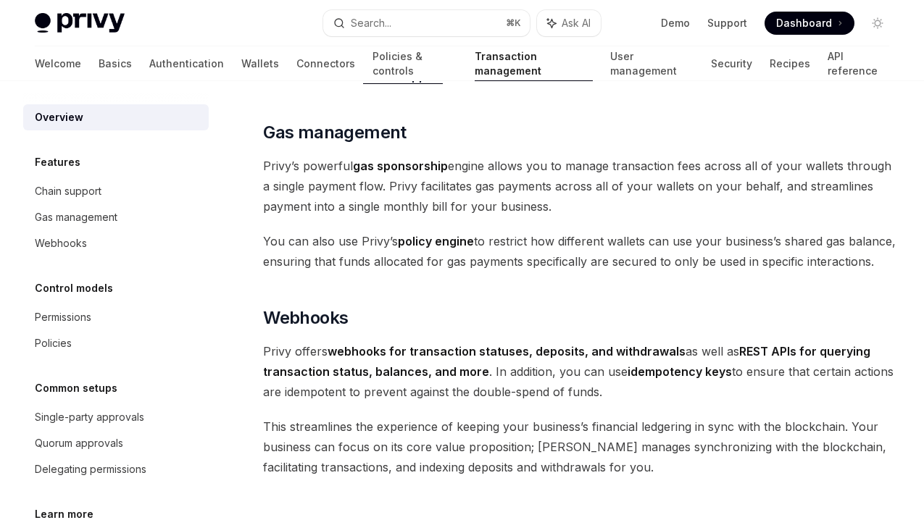
scroll to position [1100, 0]
click at [101, 216] on div "Gas management" at bounding box center [76, 217] width 83 height 17
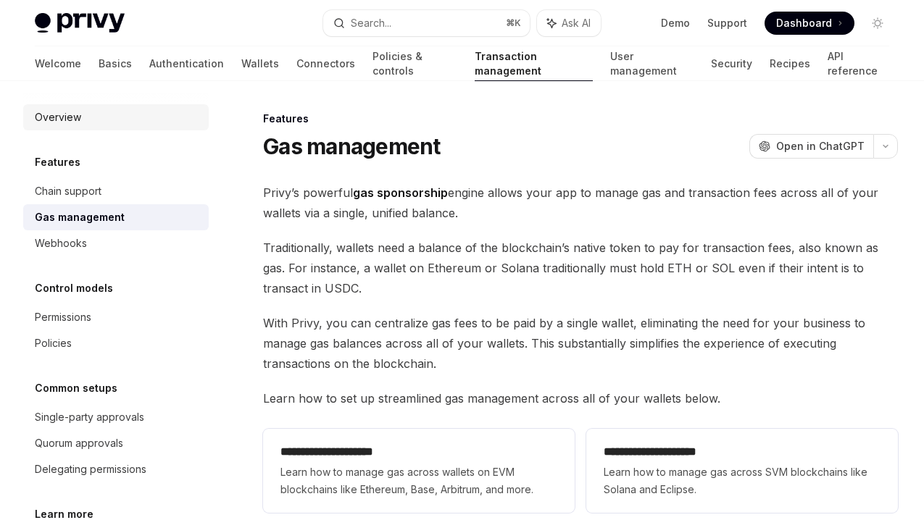
click at [77, 113] on div "Overview" at bounding box center [58, 117] width 46 height 17
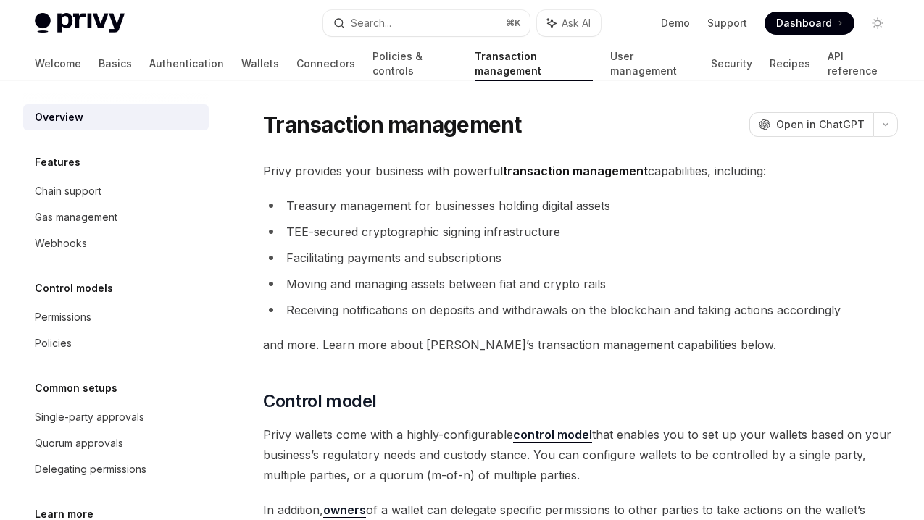
click at [113, 121] on div "Overview" at bounding box center [117, 117] width 165 height 17
type textarea "*"
